Goal: Transaction & Acquisition: Purchase product/service

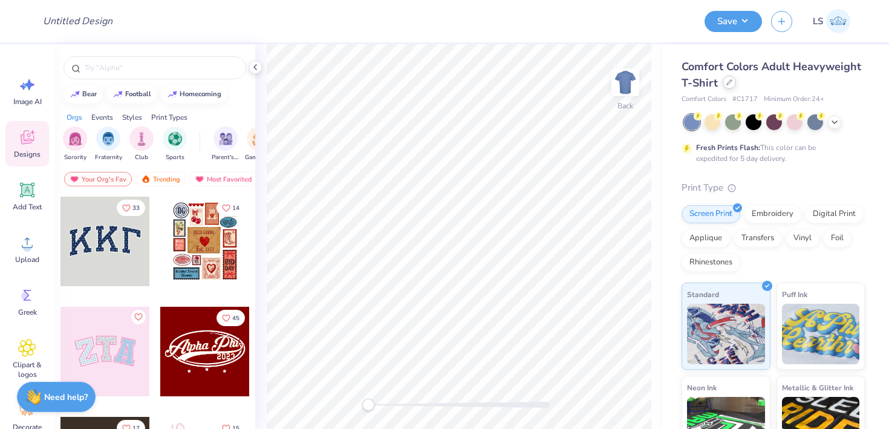
click at [729, 81] on icon at bounding box center [729, 82] width 6 height 6
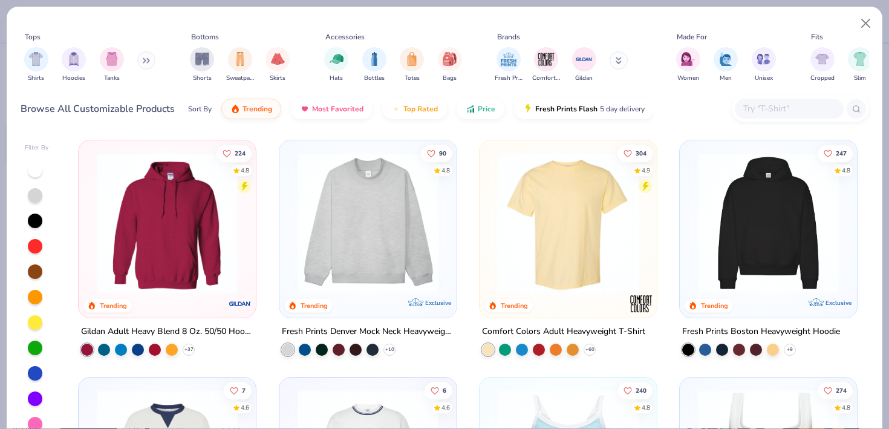
click at [776, 106] on input "text" at bounding box center [788, 109] width 93 height 14
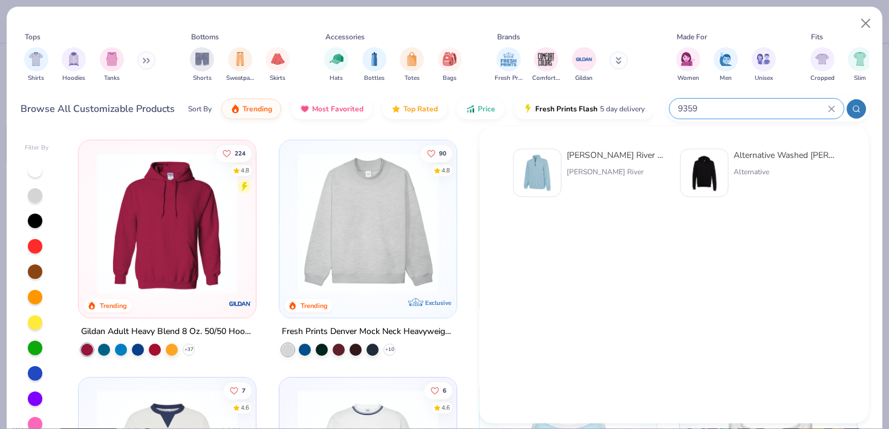
type input "9359"
click at [598, 167] on div "[PERSON_NAME] River" at bounding box center [618, 171] width 102 height 11
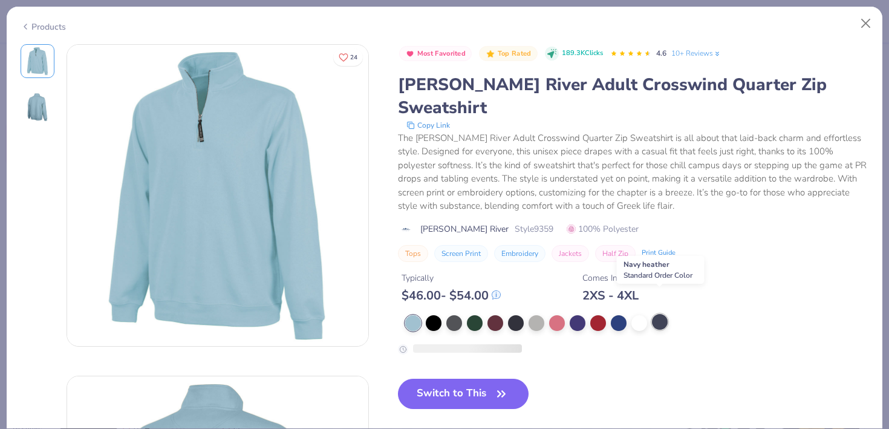
click at [661, 314] on div at bounding box center [660, 322] width 16 height 16
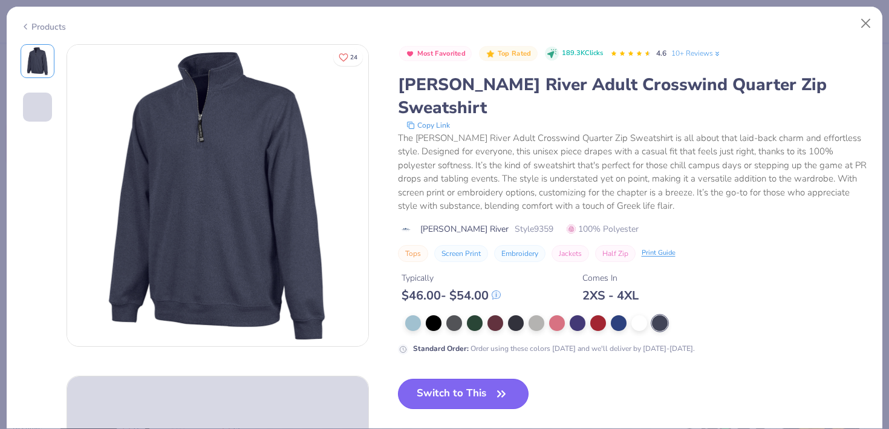
click at [458, 379] on button "Switch to This" at bounding box center [463, 394] width 131 height 30
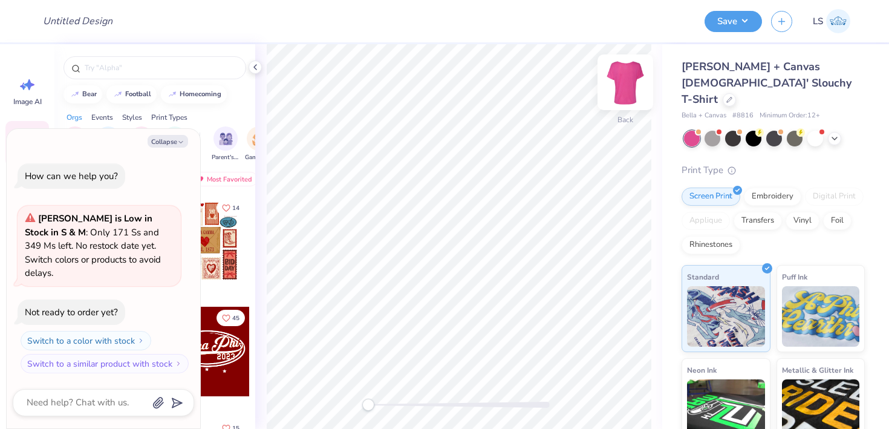
type textarea "x"
